Goal: Task Accomplishment & Management: Use online tool/utility

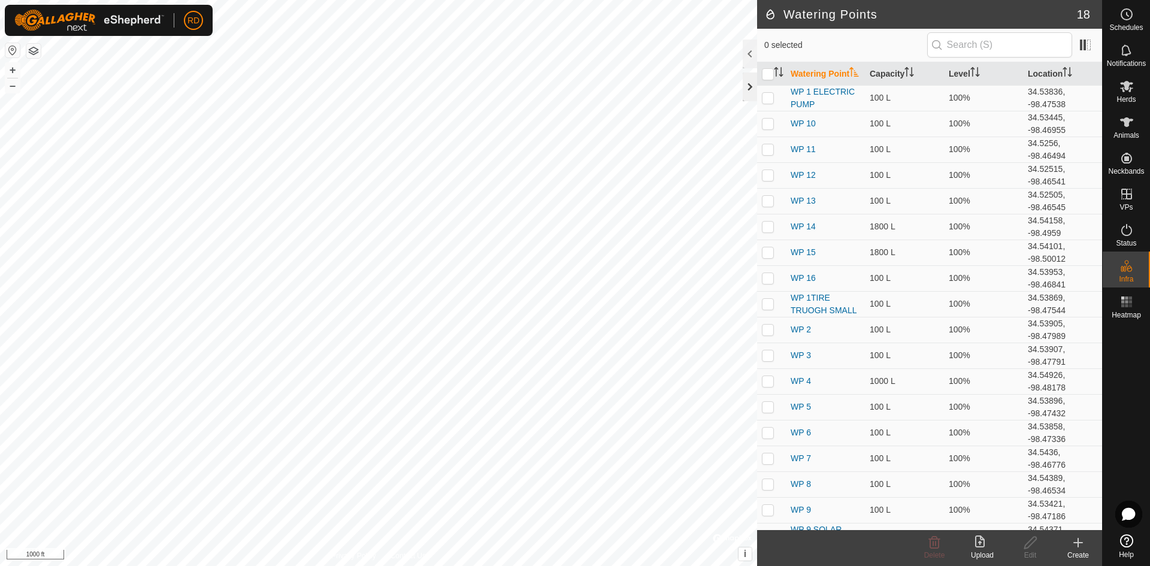
click at [746, 84] on div at bounding box center [750, 86] width 14 height 29
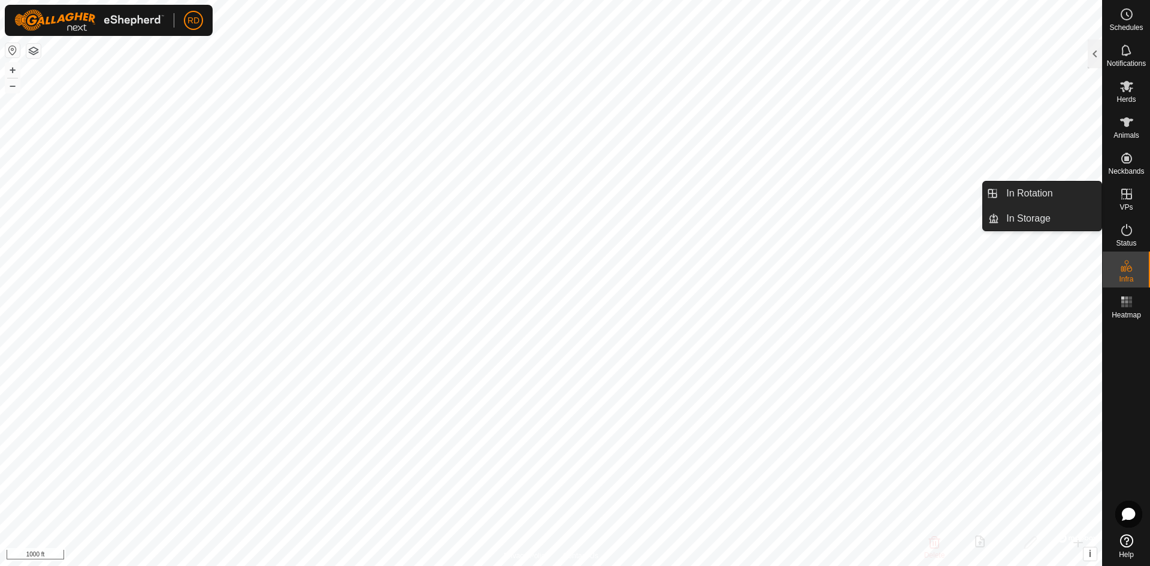
click at [1127, 197] on icon at bounding box center [1127, 194] width 11 height 11
click at [1026, 197] on link "In Rotation" at bounding box center [1050, 194] width 102 height 24
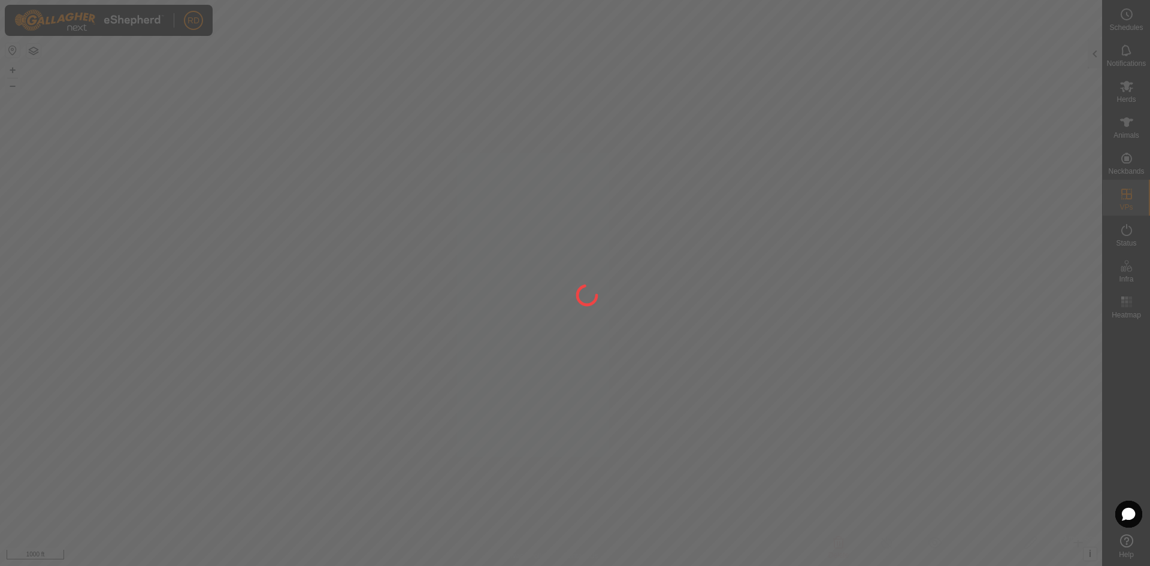
click at [1092, 53] on div at bounding box center [575, 283] width 1150 height 566
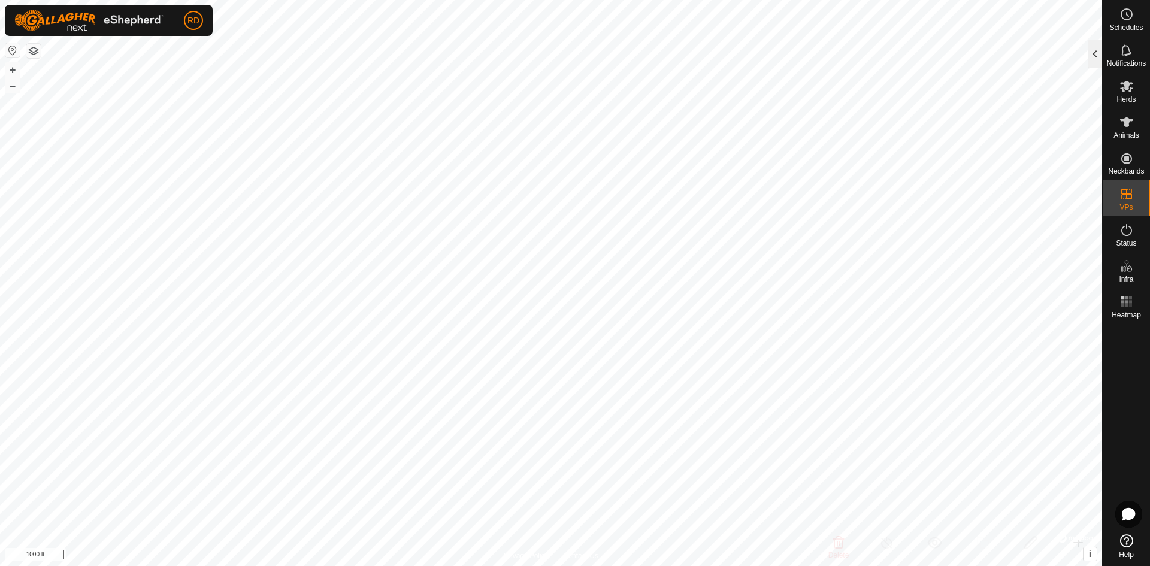
click at [1092, 57] on div at bounding box center [1095, 54] width 14 height 29
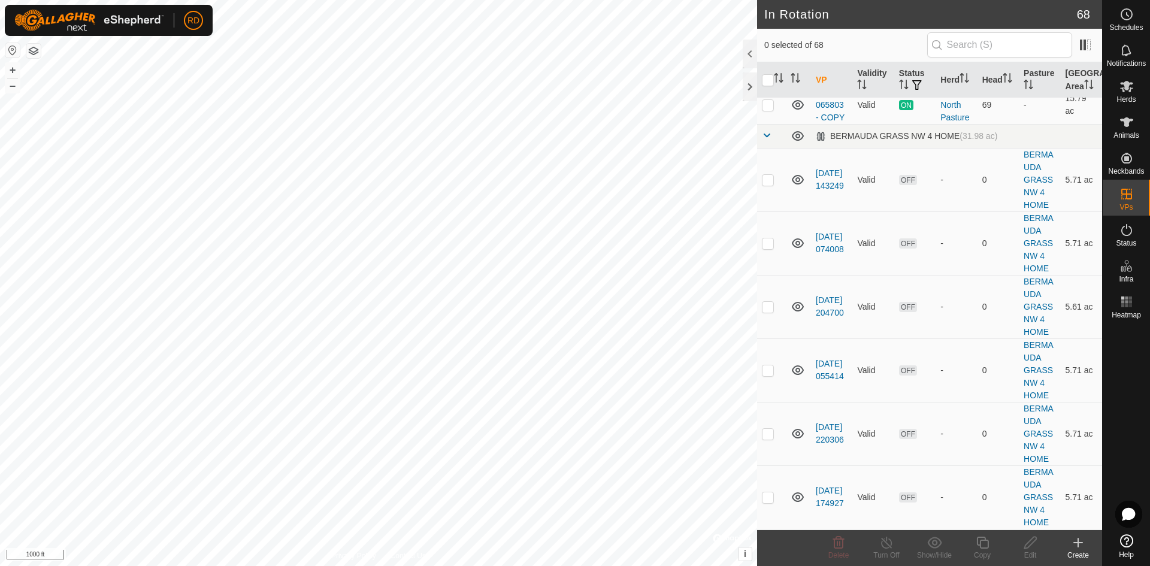
scroll to position [1079, 0]
click at [766, 45] on p-checkbox at bounding box center [768, 40] width 12 height 10
checkbox input "true"
click at [982, 541] on icon at bounding box center [983, 543] width 12 height 12
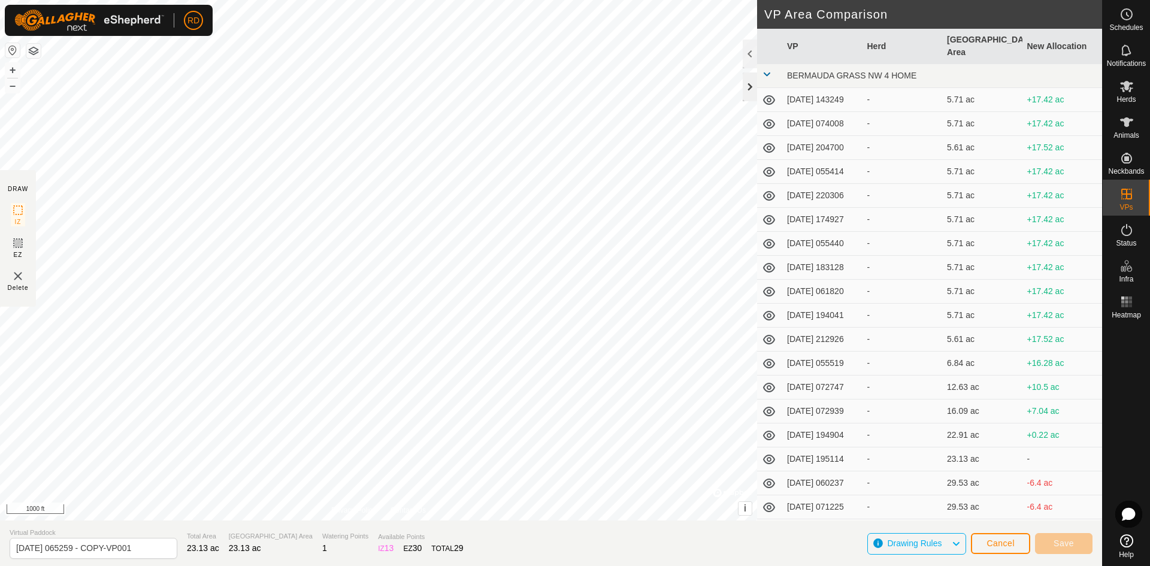
click at [748, 86] on div at bounding box center [750, 86] width 14 height 29
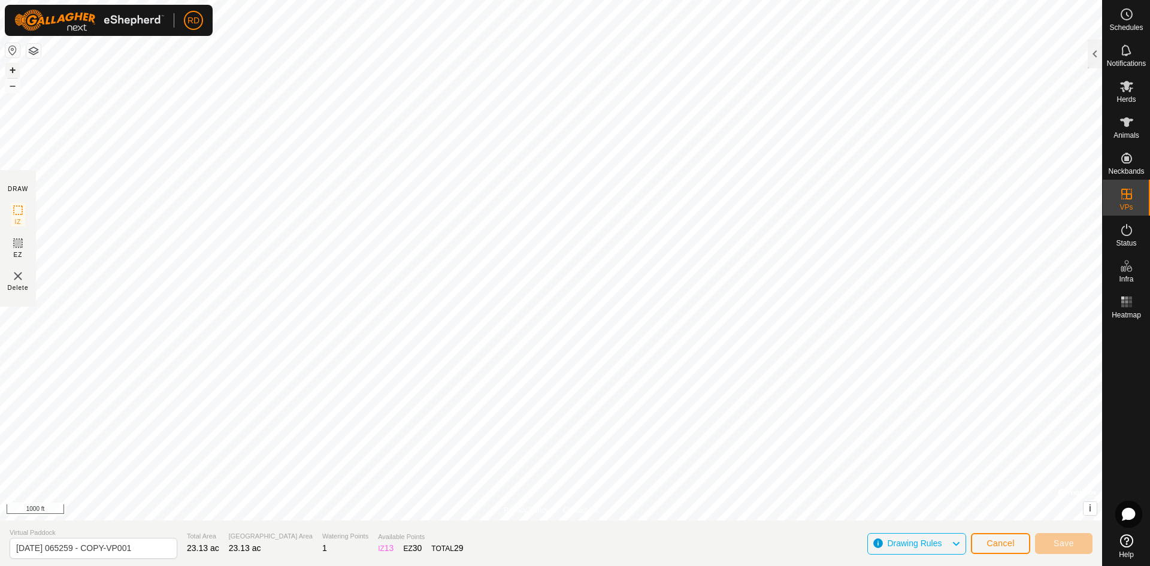
click at [14, 69] on button "+" at bounding box center [12, 70] width 14 height 14
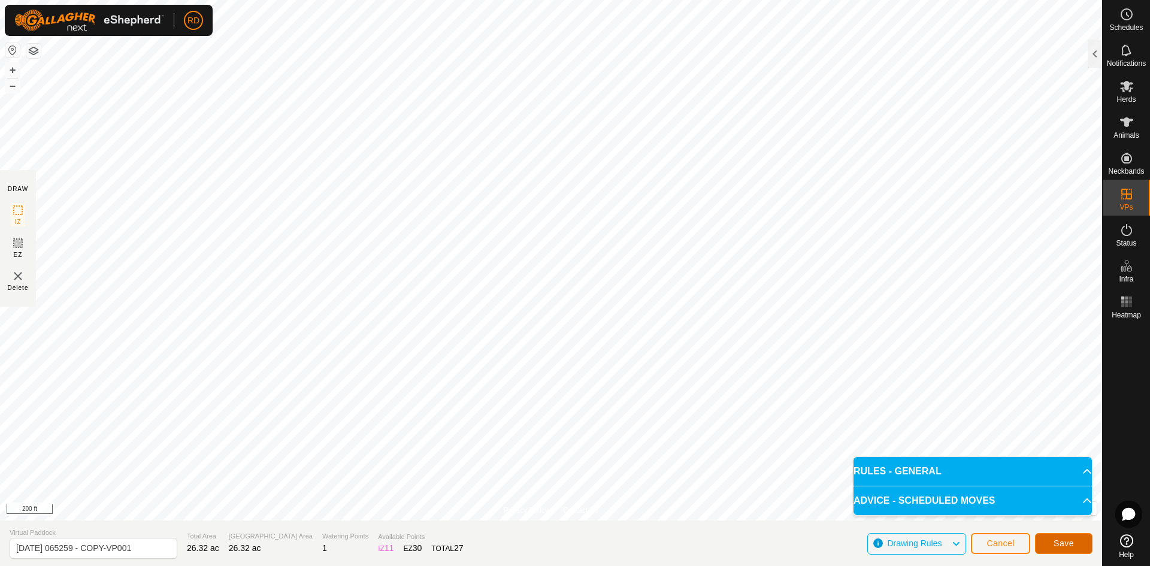
click at [1071, 541] on span "Save" at bounding box center [1064, 544] width 20 height 10
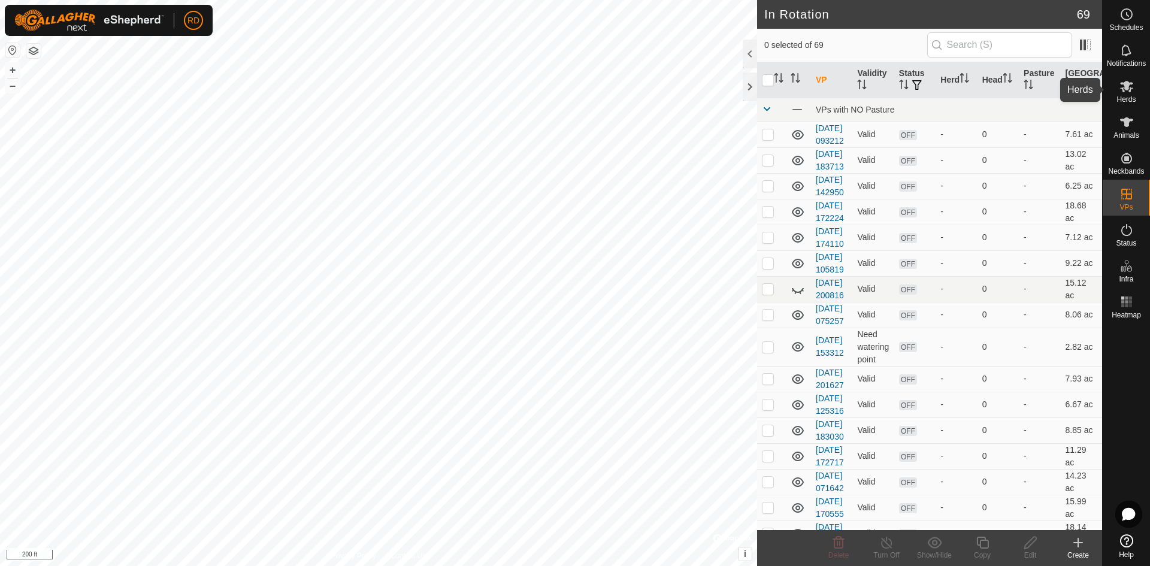
click at [1132, 86] on icon at bounding box center [1127, 86] width 14 height 14
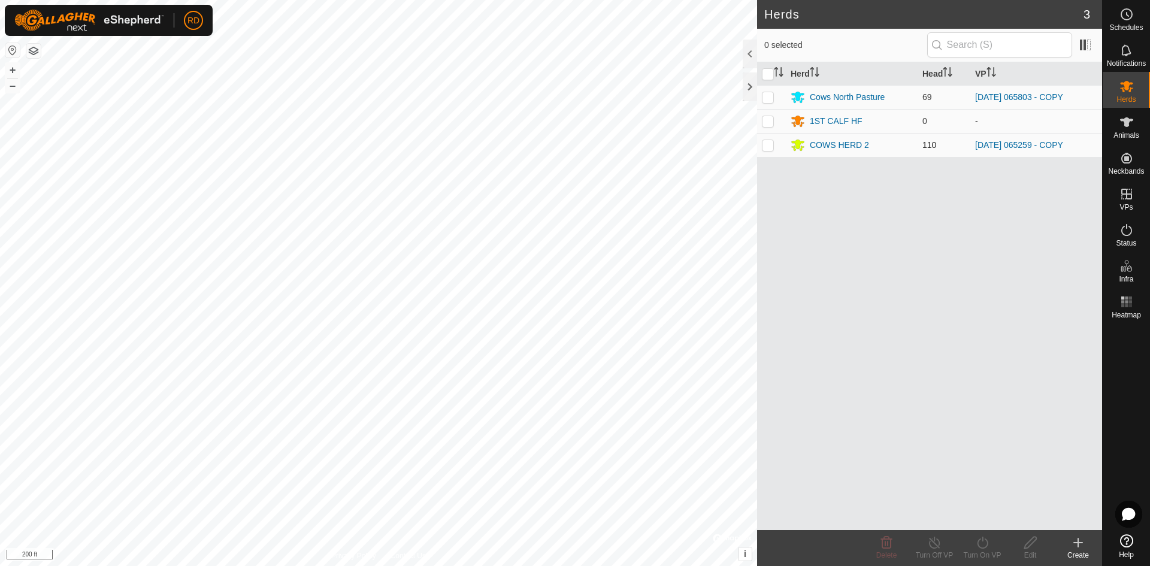
click at [766, 147] on p-checkbox at bounding box center [768, 145] width 12 height 10
checkbox input "true"
click at [986, 551] on div "Turn On VP" at bounding box center [983, 555] width 48 height 11
click at [978, 523] on link "Now" at bounding box center [1018, 516] width 119 height 24
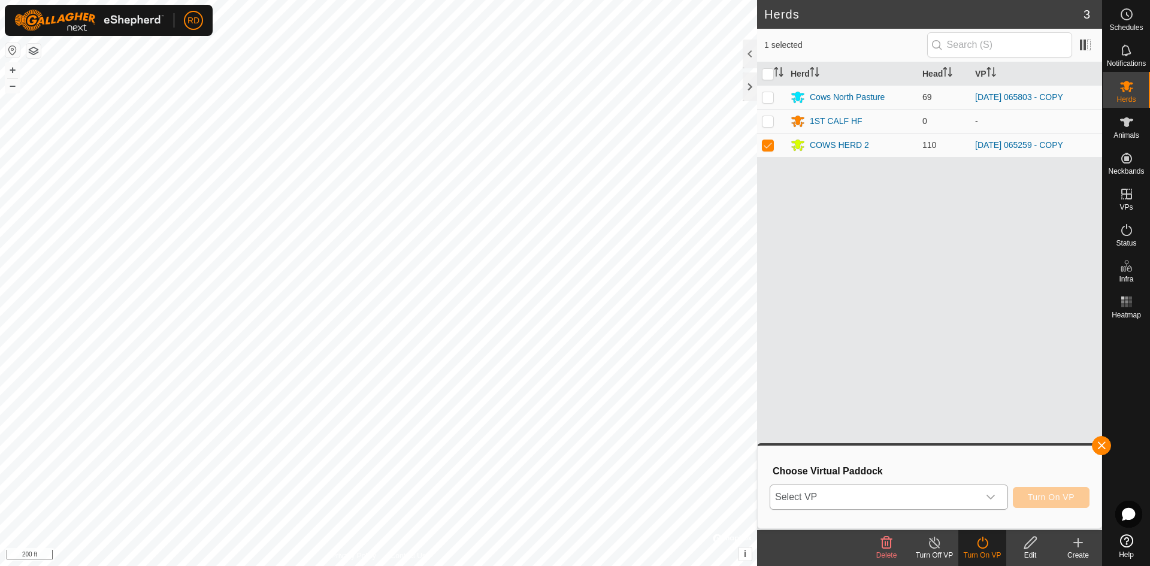
click at [996, 496] on div "dropdown trigger" at bounding box center [991, 497] width 24 height 24
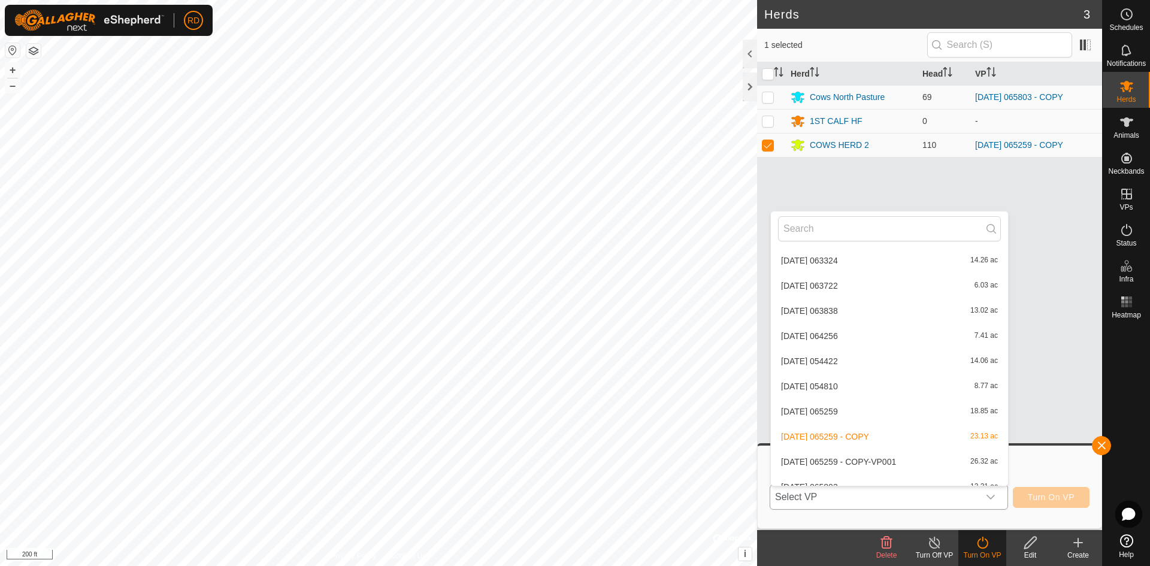
scroll to position [785, 0]
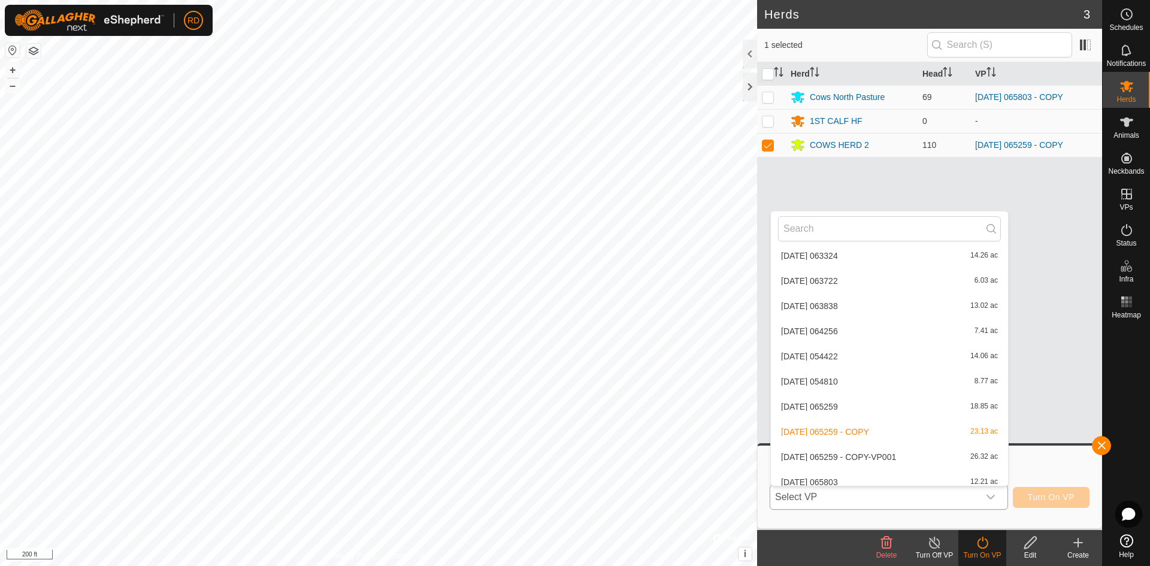
click at [805, 457] on li "[DATE] 065259 - COPY-VP001 26.32 ac" at bounding box center [889, 457] width 237 height 24
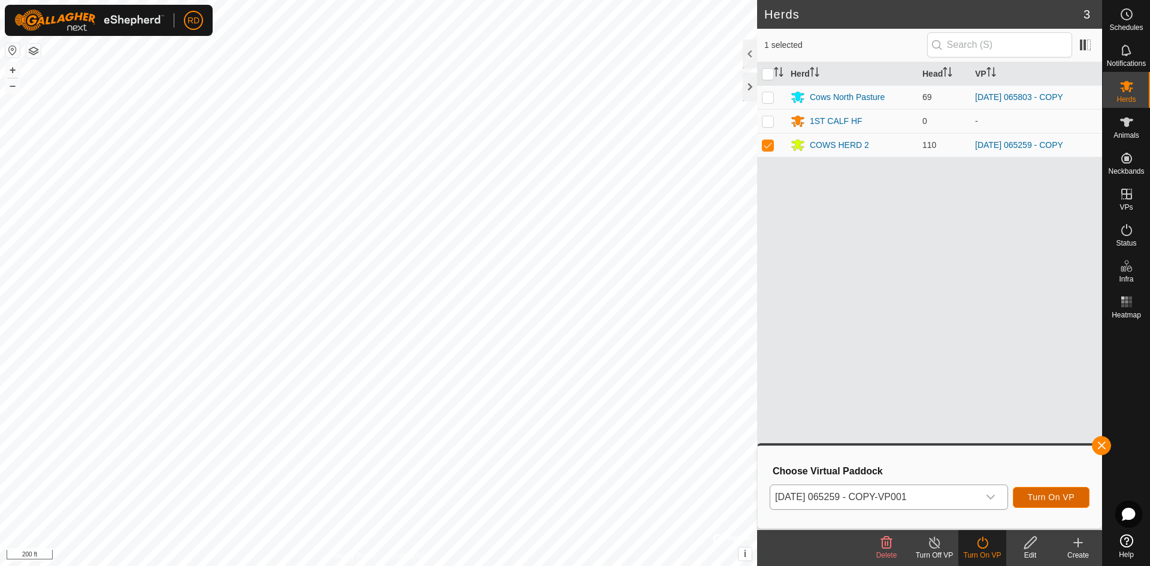
click at [1057, 497] on span "Turn On VP" at bounding box center [1051, 497] width 47 height 10
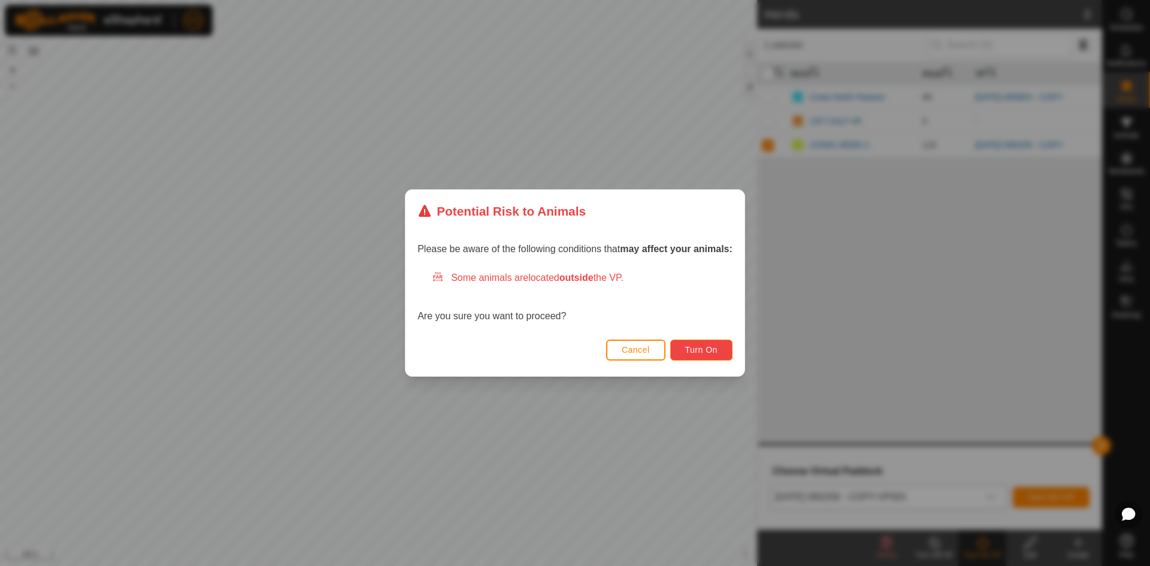
click at [703, 348] on span "Turn On" at bounding box center [701, 350] width 32 height 10
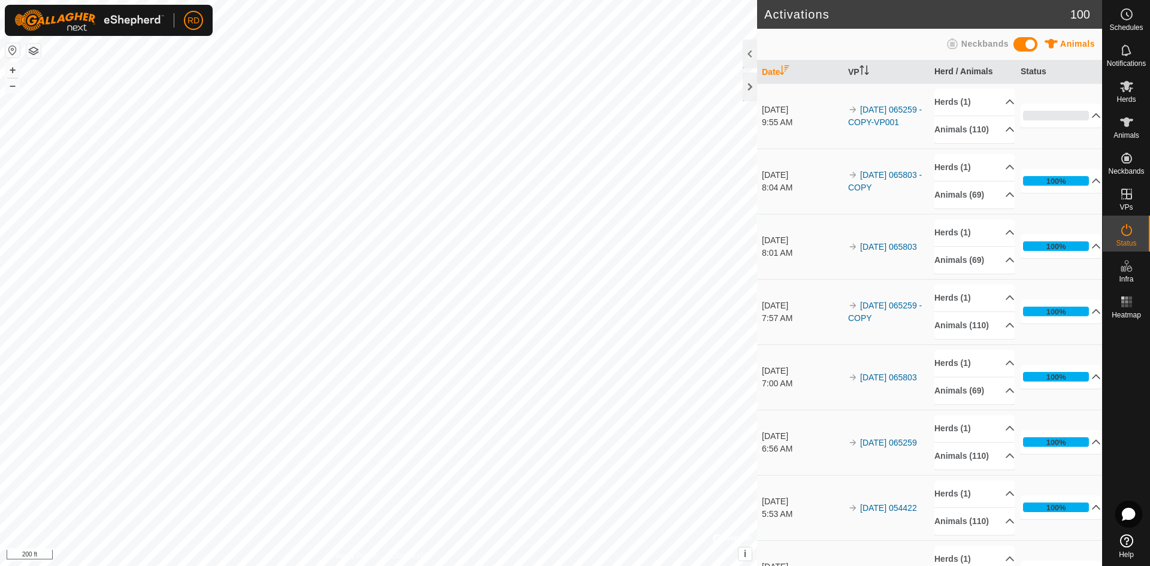
click at [838, 189] on div "Activations 100 Animals Neckbands Date VP Herd / Animals Status [DATE] 9:55 AM …" at bounding box center [551, 283] width 1102 height 566
click at [758, 197] on div "Activations 100 Animals Neckbands Date VP Herd / Animals Status [DATE] 9:55 AM …" at bounding box center [551, 283] width 1102 height 566
click at [748, 81] on div at bounding box center [750, 86] width 14 height 29
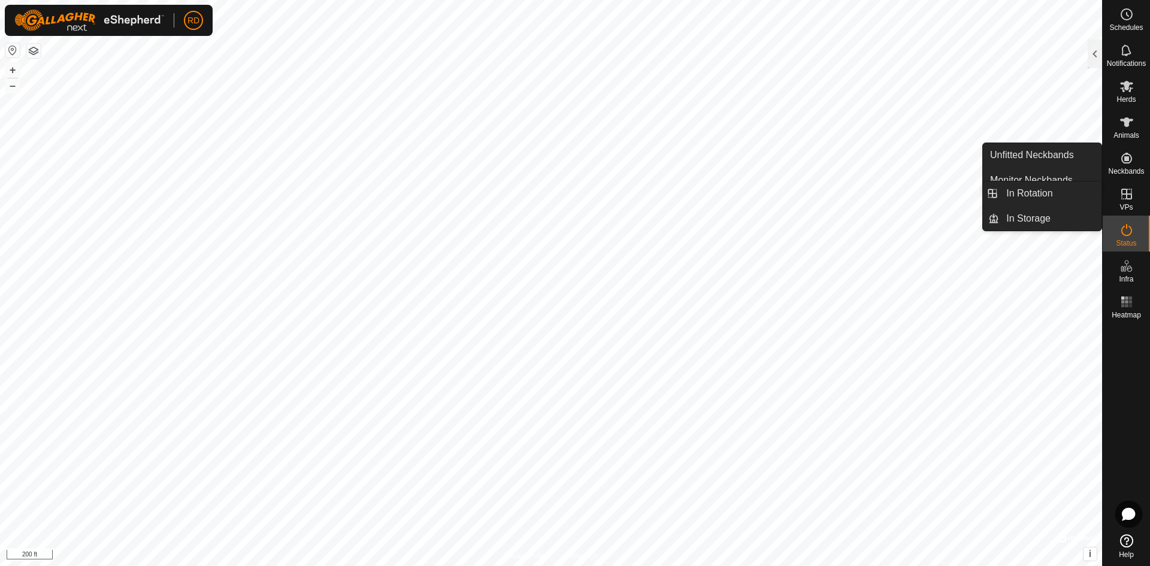
click at [1129, 191] on icon at bounding box center [1127, 194] width 14 height 14
click at [1038, 197] on link "In Rotation" at bounding box center [1050, 194] width 102 height 24
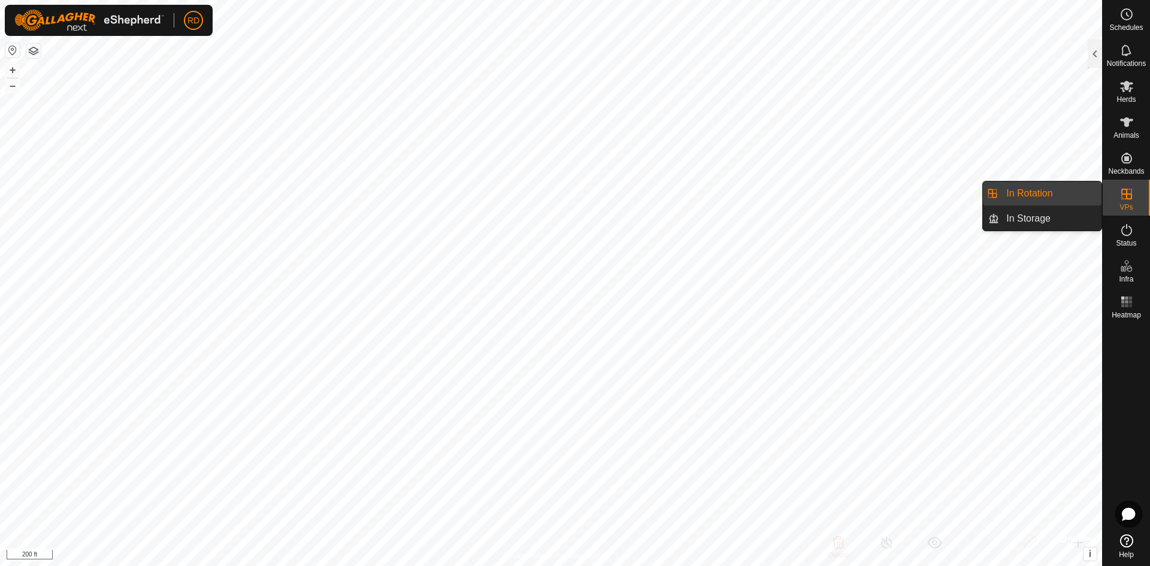
click at [1037, 192] on link "In Rotation" at bounding box center [1050, 194] width 102 height 24
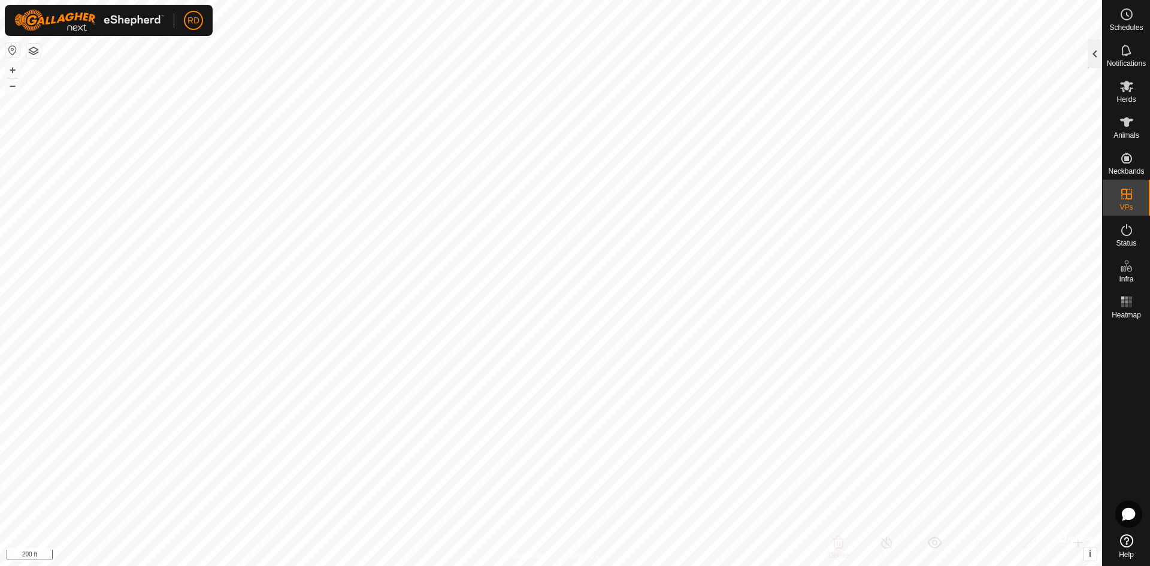
click at [1096, 54] on div at bounding box center [1095, 54] width 14 height 29
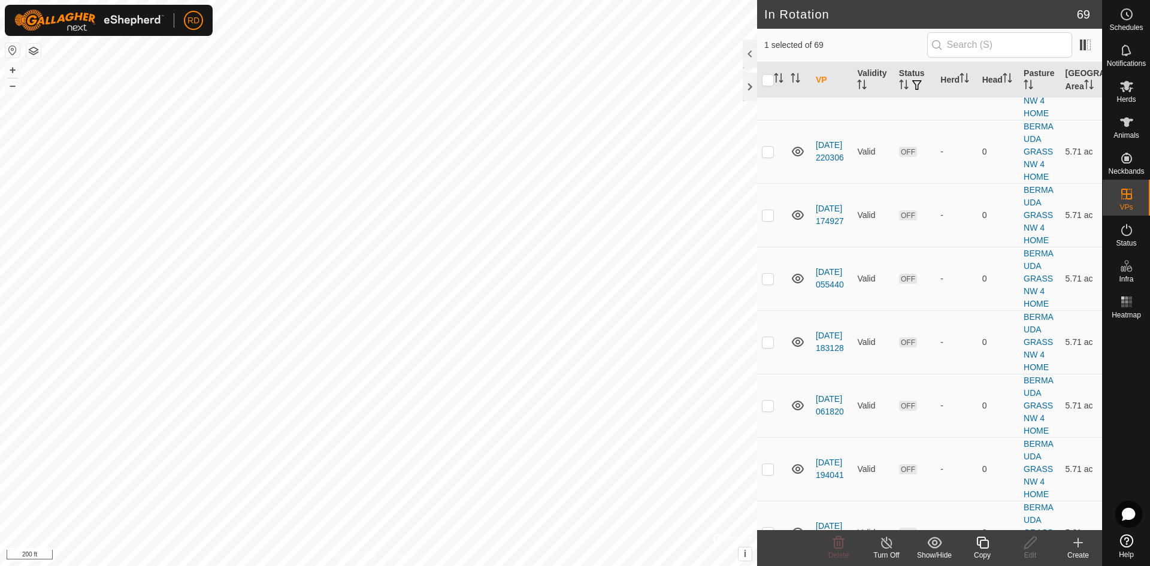
scroll to position [1350, 0]
checkbox input "false"
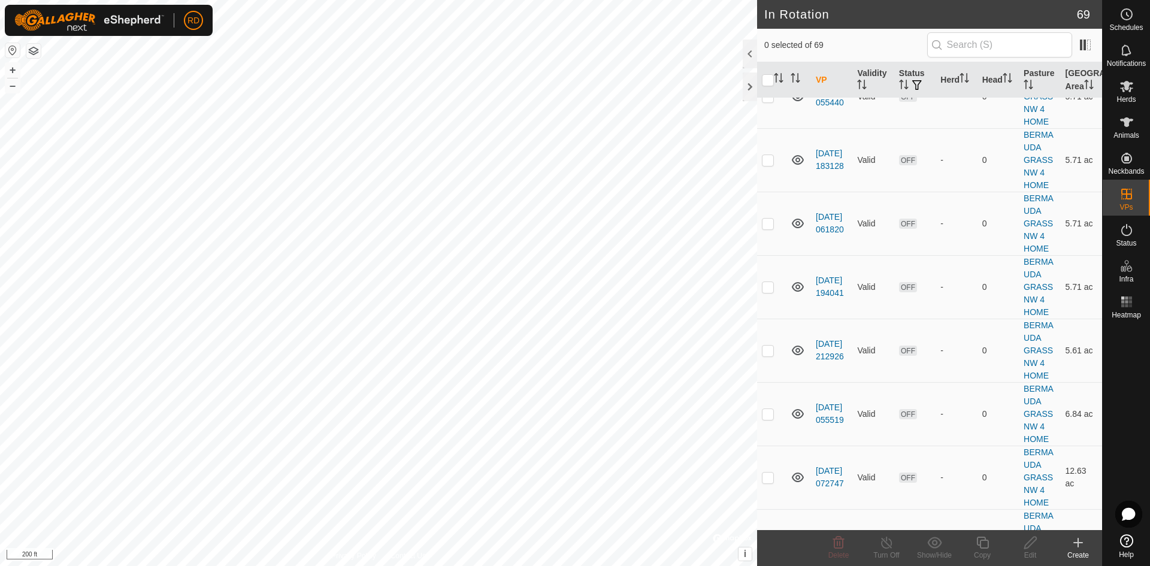
scroll to position [1565, 0]
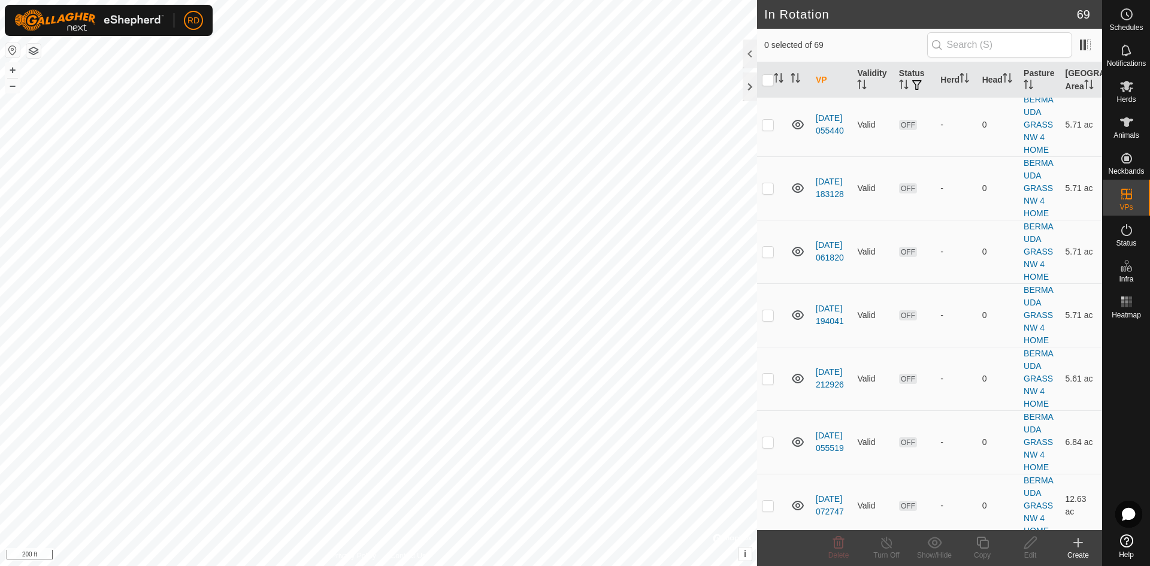
checkbox input "true"
click at [981, 548] on icon at bounding box center [983, 543] width 12 height 12
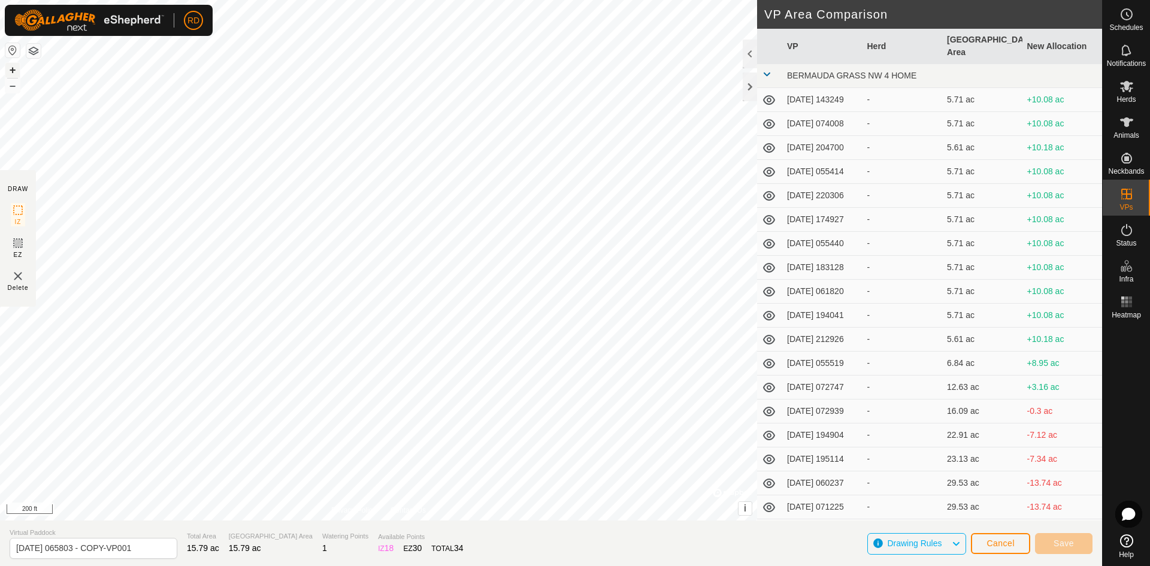
click at [7, 67] on button "+" at bounding box center [12, 70] width 14 height 14
click at [11, 72] on button "+" at bounding box center [12, 70] width 14 height 14
click at [455, 531] on div "DRAW IZ EZ Delete Privacy Policy Contact Us + – ⇧ i © Mapbox , © OpenStreetMap …" at bounding box center [551, 283] width 1102 height 566
click at [1070, 543] on span "Save" at bounding box center [1064, 544] width 20 height 10
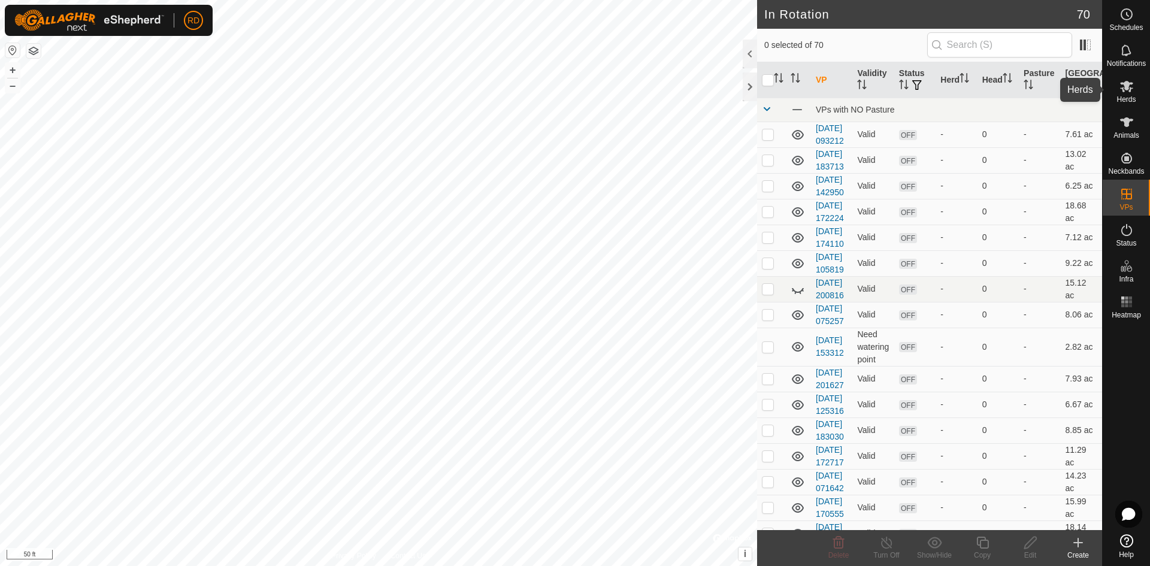
click at [1133, 88] on icon at bounding box center [1126, 86] width 13 height 11
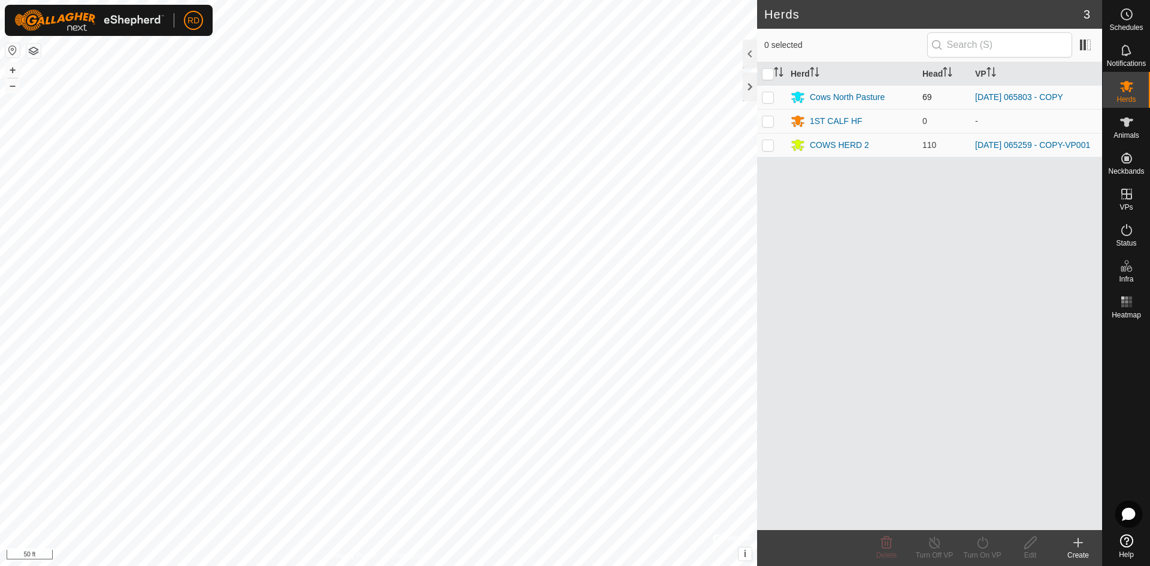
click at [767, 96] on p-checkbox at bounding box center [768, 97] width 12 height 10
checkbox input "true"
click at [982, 544] on icon at bounding box center [982, 543] width 15 height 14
click at [978, 513] on link "Now" at bounding box center [1018, 516] width 119 height 24
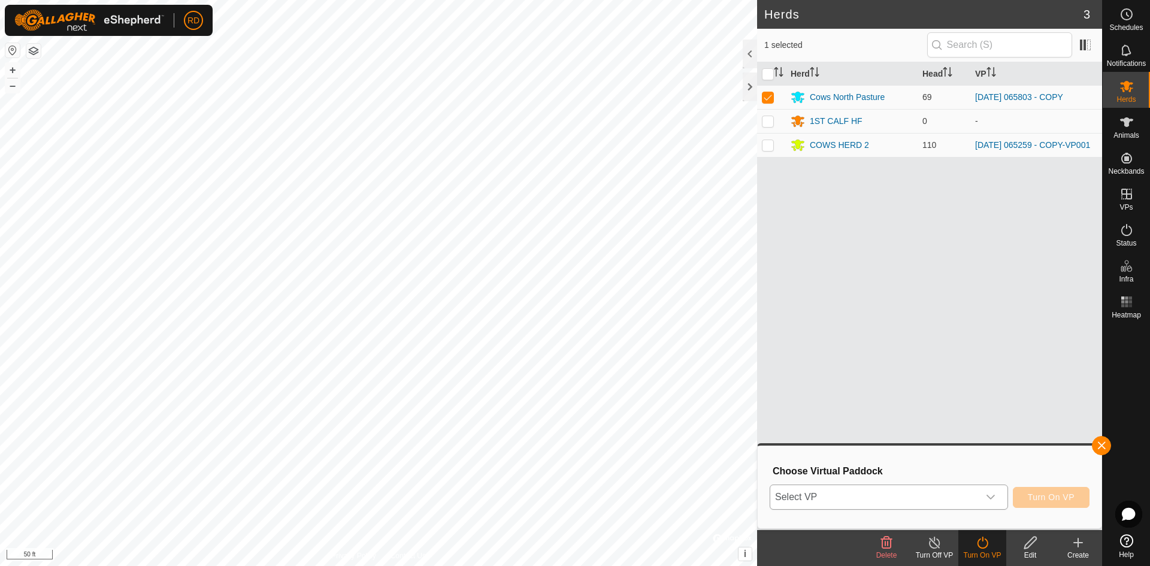
click at [992, 497] on icon "dropdown trigger" at bounding box center [991, 497] width 8 height 5
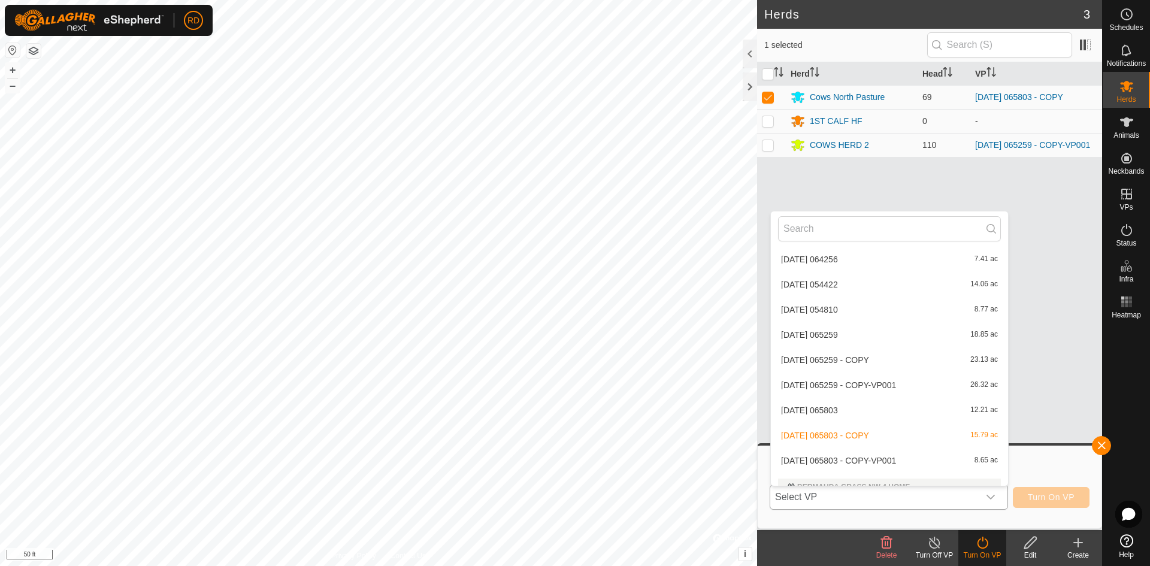
scroll to position [882, 0]
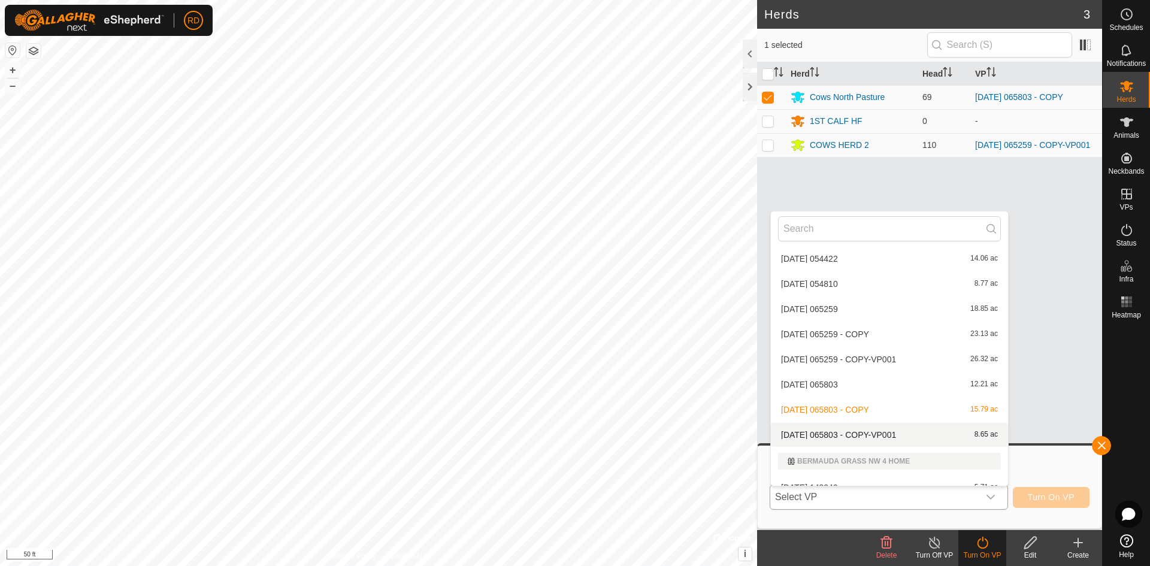
click at [900, 436] on li "[DATE] 065803 - COPY-VP001 8.65 ac" at bounding box center [889, 435] width 237 height 24
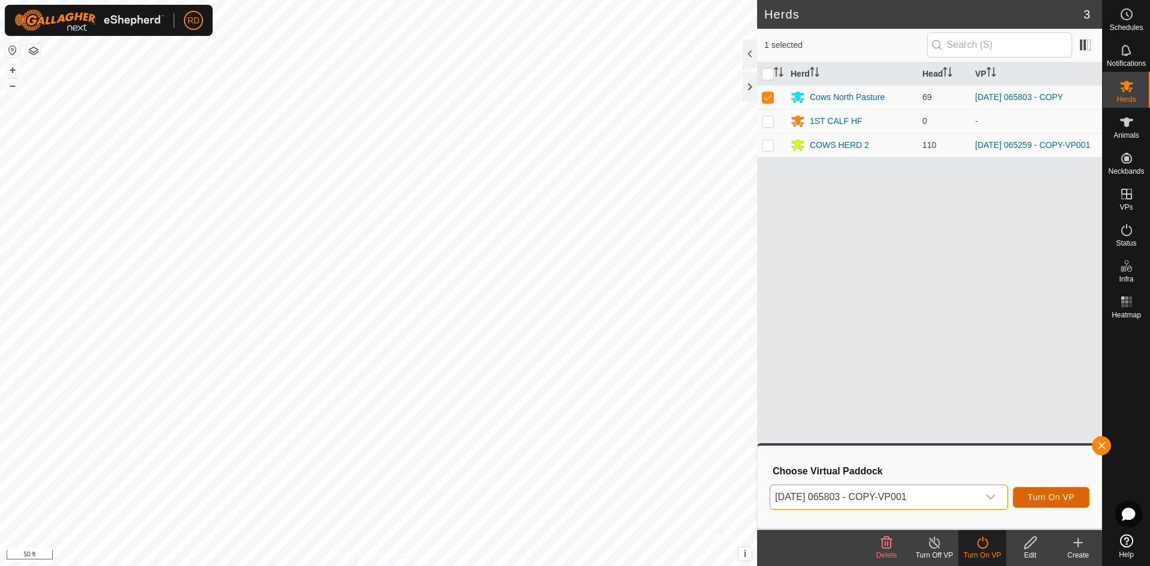
click at [1042, 498] on span "Turn On VP" at bounding box center [1051, 497] width 47 height 10
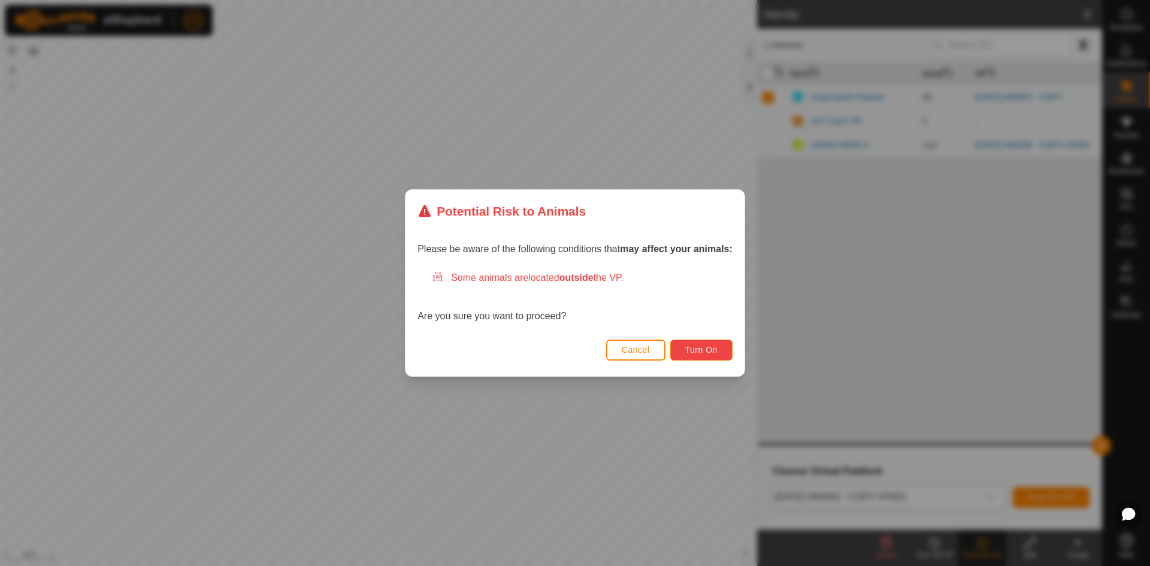
click at [712, 351] on span "Turn On" at bounding box center [701, 350] width 32 height 10
